Goal: Task Accomplishment & Management: Understand process/instructions

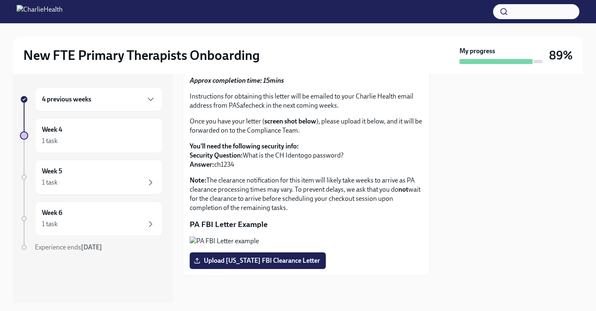
scroll to position [96, 0]
click at [125, 99] on div "4 previous weeks" at bounding box center [99, 99] width 114 height 10
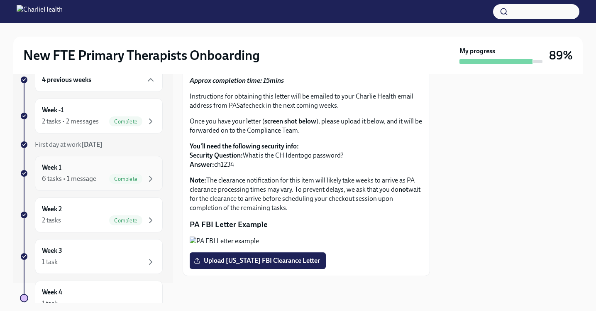
scroll to position [35, 0]
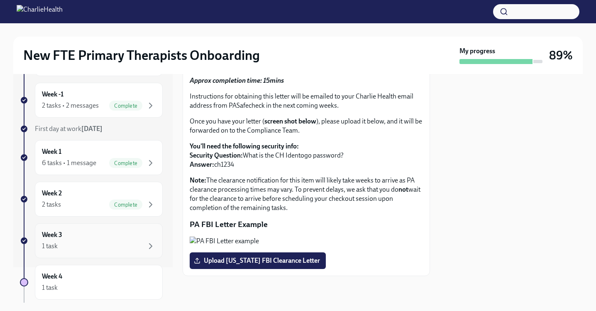
click at [135, 241] on div "1 task" at bounding box center [99, 246] width 114 height 10
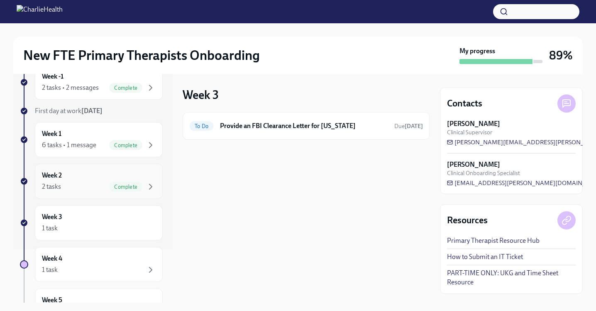
scroll to position [64, 0]
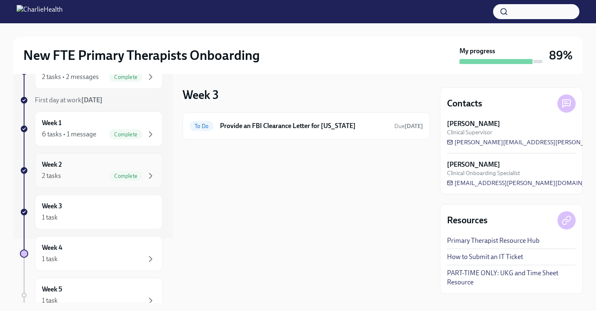
click at [136, 235] on div "4 previous weeks Week -1 2 tasks • 2 messages Complete First day at work [DATE]…" at bounding box center [91, 213] width 143 height 380
click at [130, 251] on div "Week 4 1 task" at bounding box center [99, 253] width 114 height 21
click at [135, 225] on div "Week 3 1 task" at bounding box center [99, 211] width 128 height 35
click at [253, 123] on h6 "Provide an FBI Clearance Letter for [US_STATE]" at bounding box center [304, 125] width 168 height 9
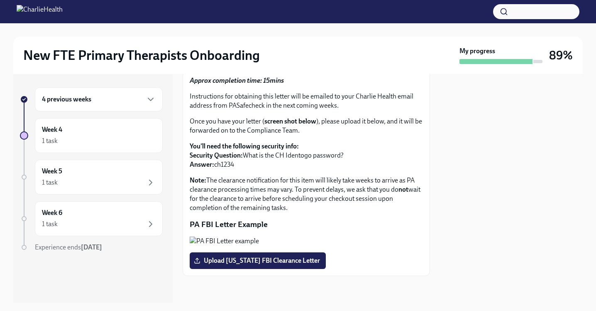
scroll to position [66, 0]
drag, startPoint x: 228, startPoint y: 104, endPoint x: 264, endPoint y: 109, distance: 36.8
click at [264, 109] on p "Instructions for obtaining this letter will be emailed to your Charlie Health e…" at bounding box center [306, 101] width 233 height 18
copy p "PASafecheck"
